Goal: Task Accomplishment & Management: Use online tool/utility

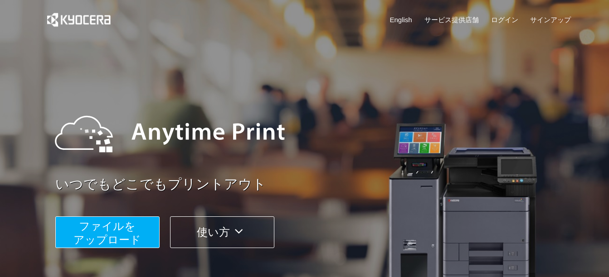
click at [119, 236] on span "ファイルを ​​アップロード" at bounding box center [107, 233] width 68 height 26
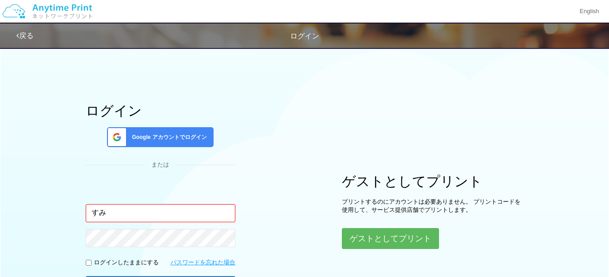
type input "す"
drag, startPoint x: 150, startPoint y: 214, endPoint x: 139, endPoint y: 211, distance: 11.2
click at [139, 211] on input "email" at bounding box center [161, 213] width 150 height 18
type input "t"
click at [211, 214] on input "email" at bounding box center [161, 213] width 150 height 18
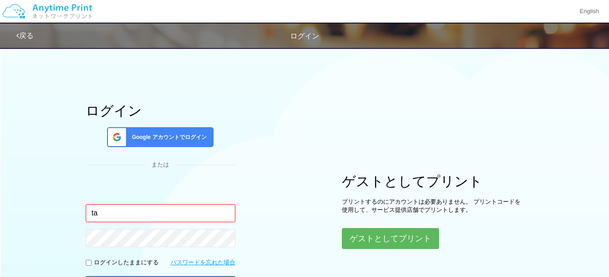
type input "t"
type input "[EMAIL_ADDRESS][DATE][DOMAIN_NAME]"
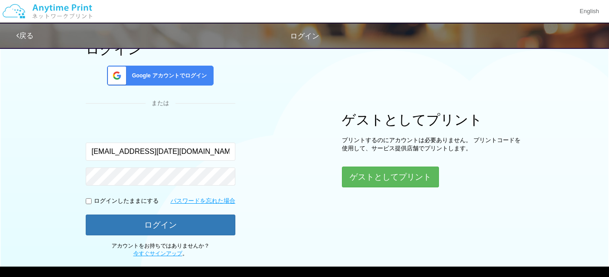
scroll to position [91, 0]
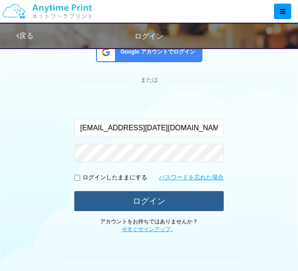
click at [138, 200] on button "ログイン" at bounding box center [149, 201] width 150 height 20
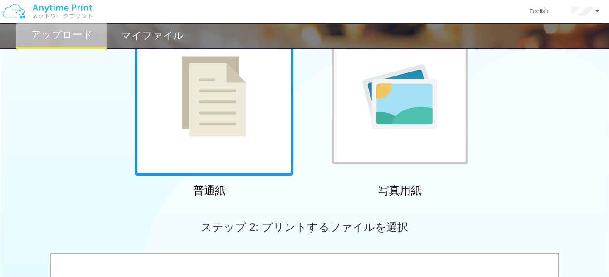
click at [240, 161] on div at bounding box center [214, 96] width 159 height 159
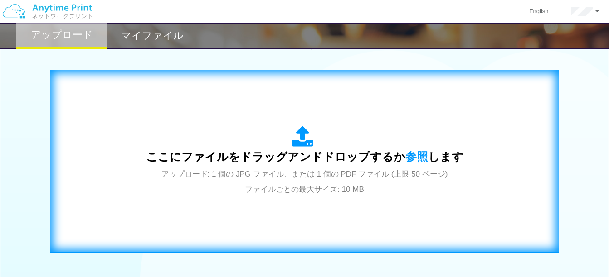
scroll to position [317, 0]
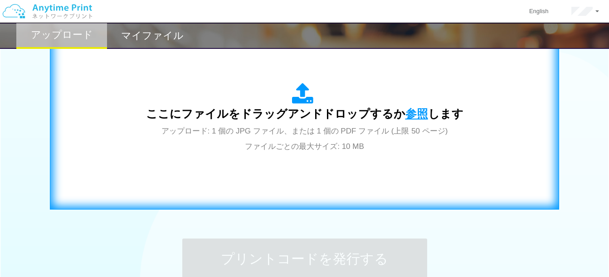
click at [418, 112] on span "参照" at bounding box center [416, 113] width 23 height 13
click at [405, 113] on span "参照" at bounding box center [416, 113] width 23 height 13
click at [409, 109] on span "参照" at bounding box center [416, 113] width 23 height 13
click at [417, 114] on span "参照" at bounding box center [416, 113] width 23 height 13
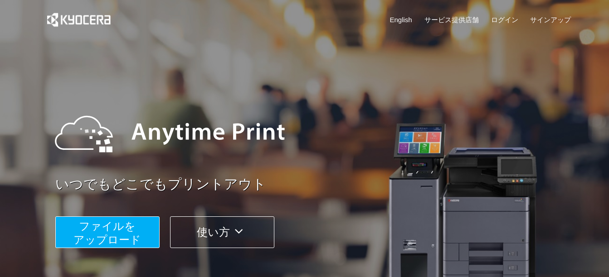
click at [128, 241] on span "ファイルを ​​アップロード" at bounding box center [107, 233] width 68 height 26
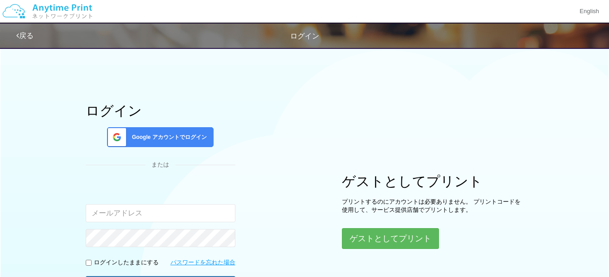
click at [164, 216] on input "email" at bounding box center [161, 213] width 150 height 18
type input "t"
type input "[EMAIL_ADDRESS][DATE][DOMAIN_NAME]"
click at [128, 256] on form "入力されたメールアドレスまたはパスワードが正しくありません。 [EMAIL_ADDRESS][DATE][DOMAIN_NAME] ログインしたままにする パ…" at bounding box center [161, 240] width 150 height 114
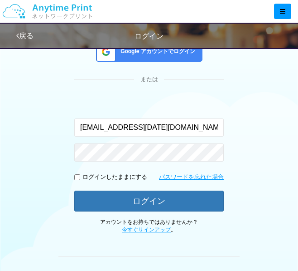
scroll to position [91, 0]
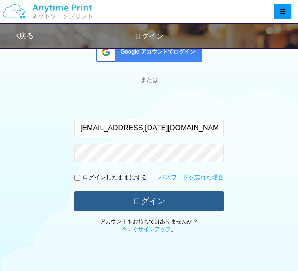
click at [142, 204] on button "ログイン" at bounding box center [149, 201] width 150 height 20
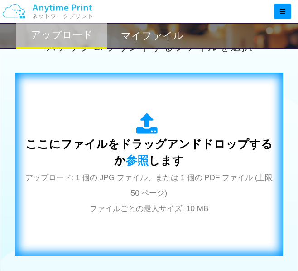
scroll to position [272, 0]
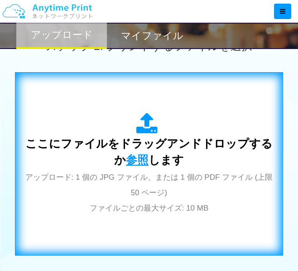
click at [137, 161] on span "参照" at bounding box center [137, 159] width 23 height 13
click at [132, 156] on span "参照" at bounding box center [137, 159] width 23 height 13
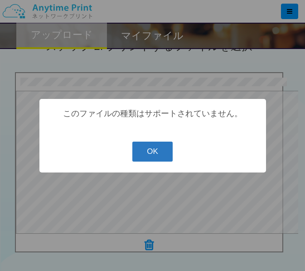
click at [155, 150] on button "OK" at bounding box center [152, 151] width 40 height 20
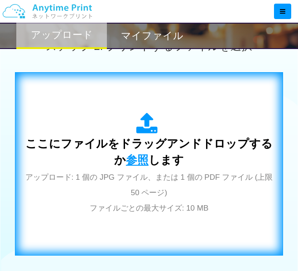
click at [127, 160] on span "参照" at bounding box center [137, 159] width 23 height 13
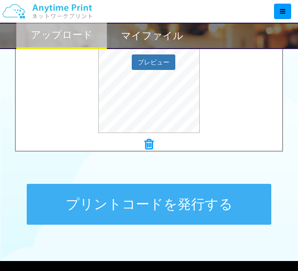
scroll to position [408, 0]
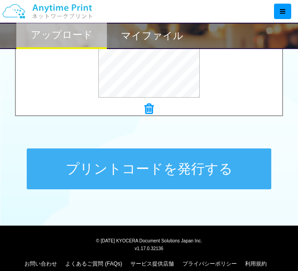
click at [108, 168] on button "プリントコードを発行する" at bounding box center [149, 168] width 245 height 41
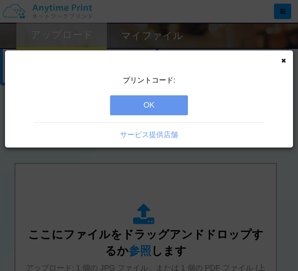
scroll to position [227, 0]
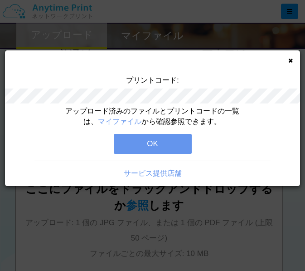
click at [161, 145] on button "OK" at bounding box center [153, 144] width 78 height 20
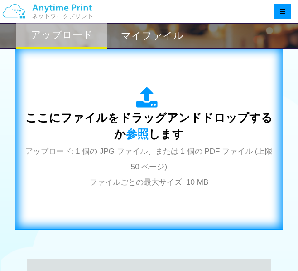
scroll to position [272, 0]
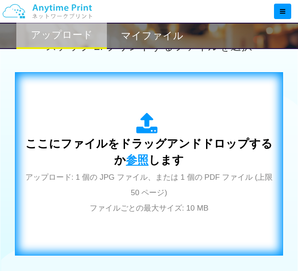
click at [135, 157] on span "参照" at bounding box center [137, 159] width 23 height 13
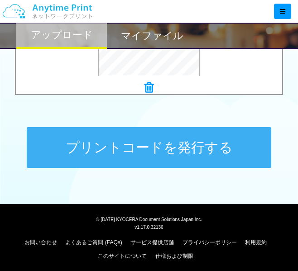
scroll to position [432, 0]
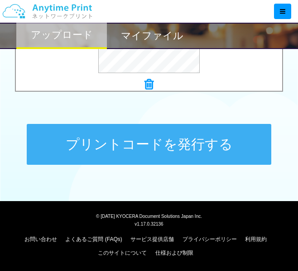
click at [150, 146] on button "プリントコードを発行する" at bounding box center [149, 144] width 245 height 41
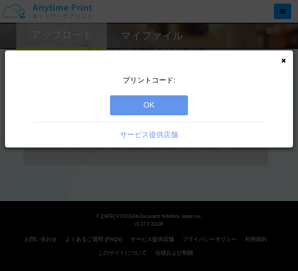
scroll to position [0, 0]
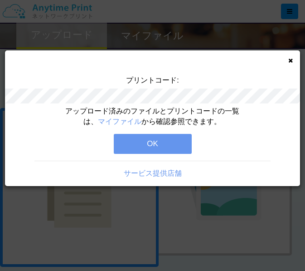
click at [146, 144] on button "OK" at bounding box center [153, 144] width 78 height 20
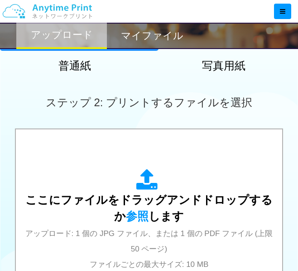
scroll to position [227, 0]
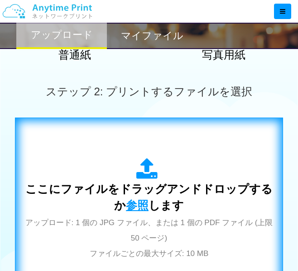
click at [129, 202] on span "参照" at bounding box center [137, 205] width 23 height 13
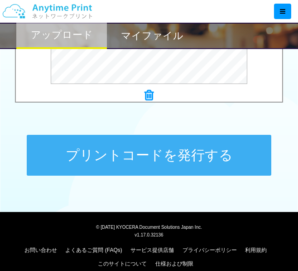
scroll to position [432, 0]
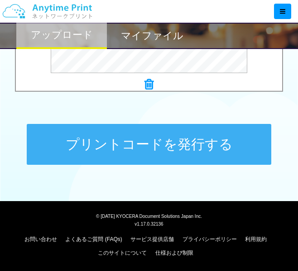
click at [180, 140] on button "プリントコードを発行する" at bounding box center [149, 144] width 245 height 41
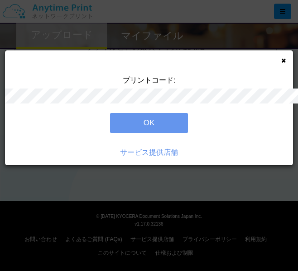
scroll to position [0, 0]
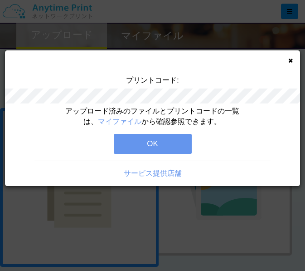
click at [289, 59] on icon at bounding box center [290, 61] width 5 height 6
